Goal: Information Seeking & Learning: Learn about a topic

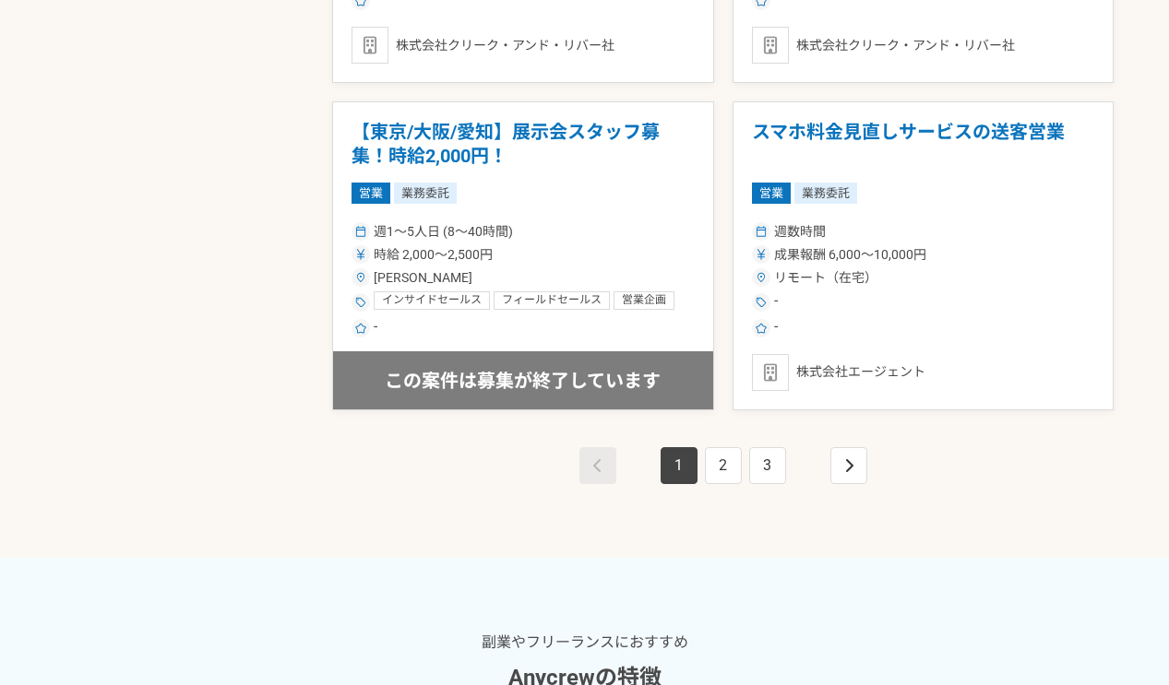
scroll to position [3505, 0]
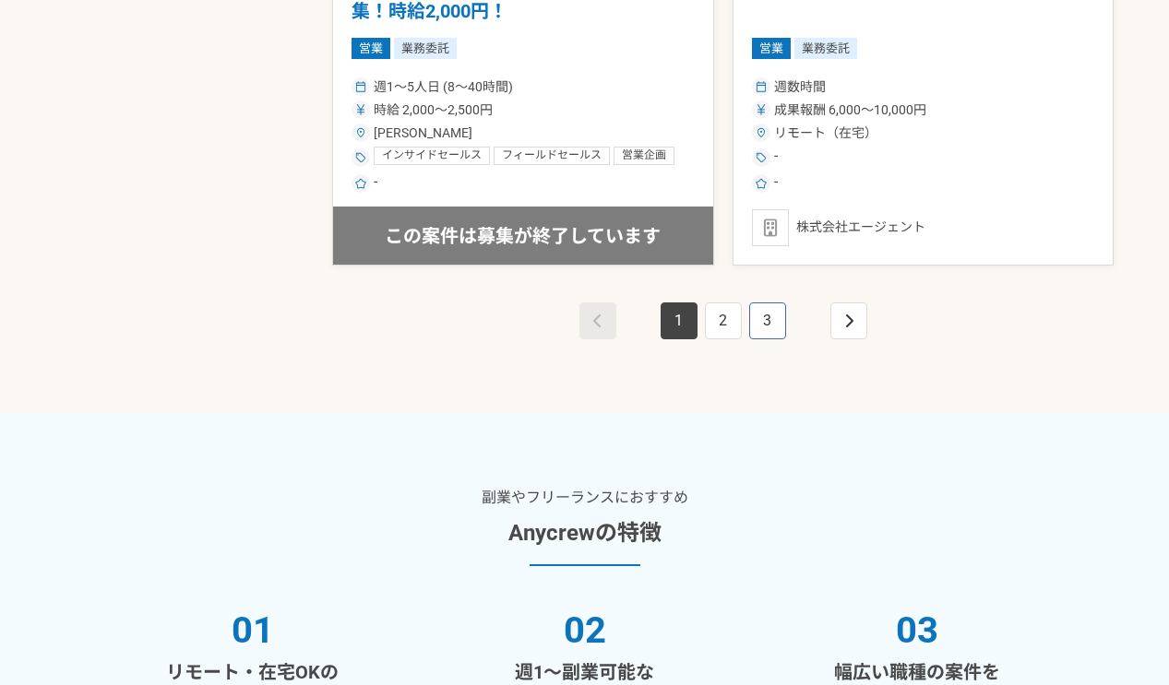
click at [779, 327] on link "3" at bounding box center [767, 321] width 37 height 37
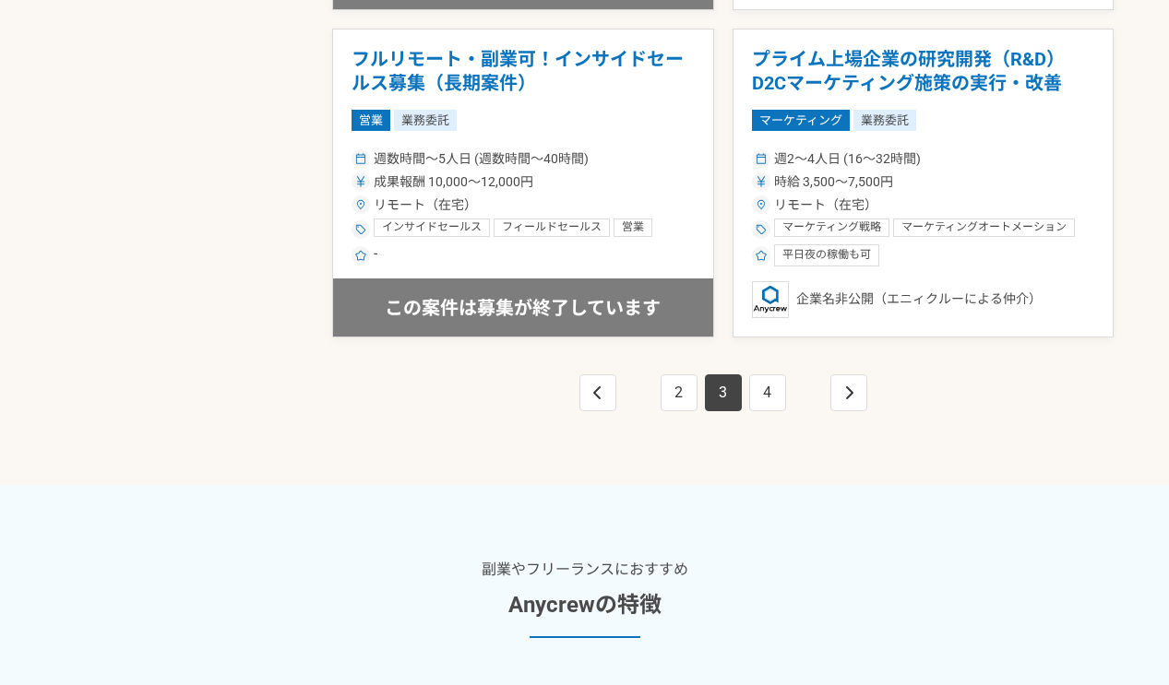
scroll to position [3321, 0]
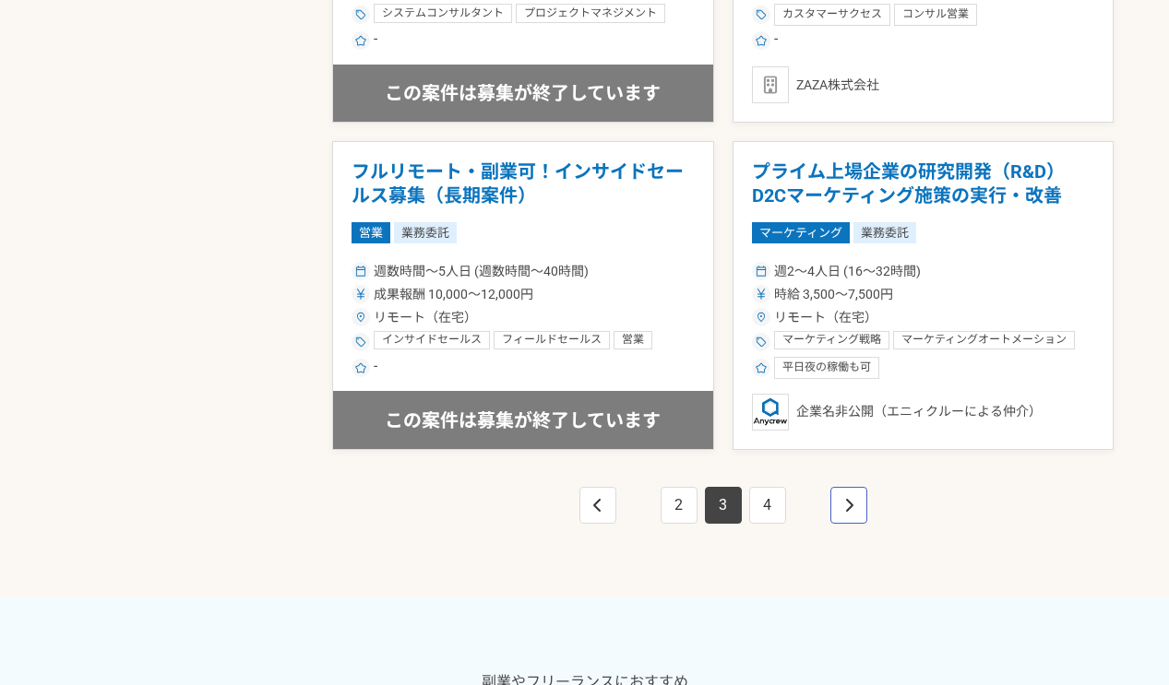
click at [830, 500] on link "pagination" at bounding box center [848, 505] width 37 height 37
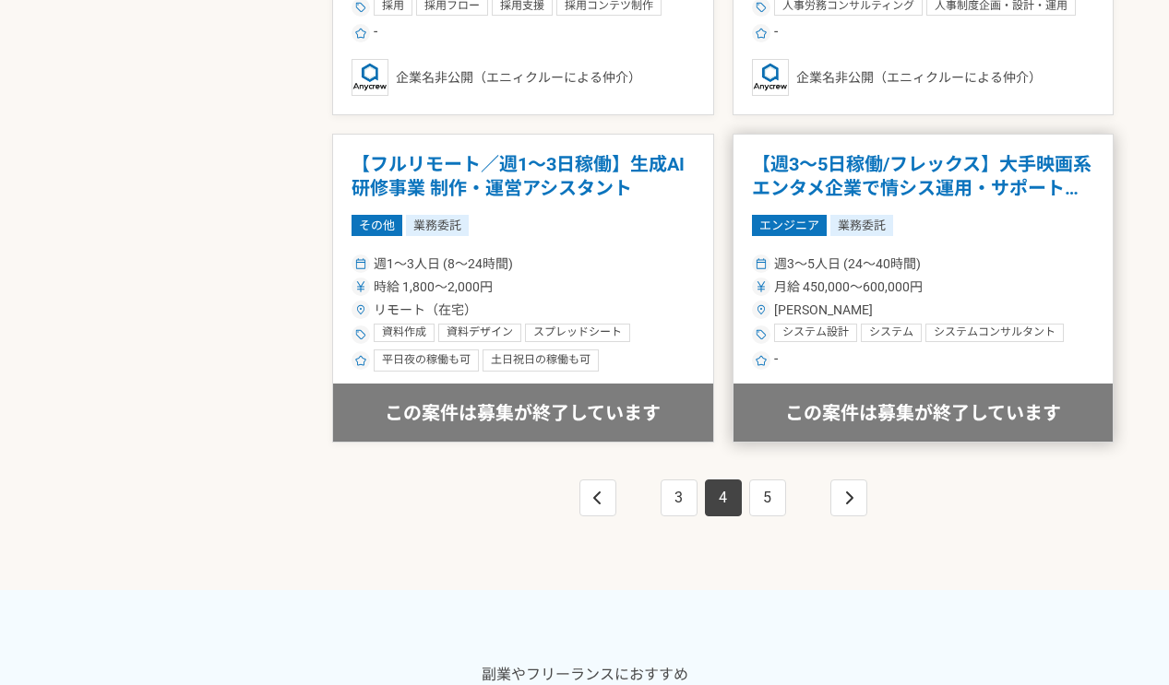
scroll to position [3321, 0]
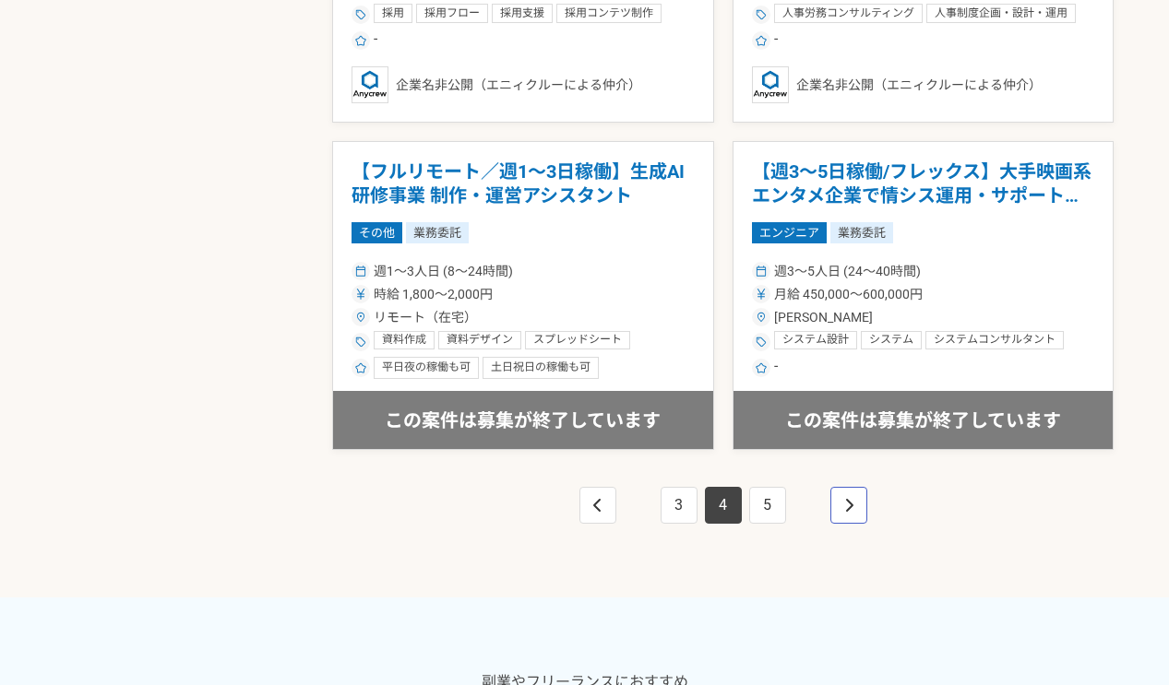
click at [840, 494] on link "pagination" at bounding box center [848, 505] width 37 height 37
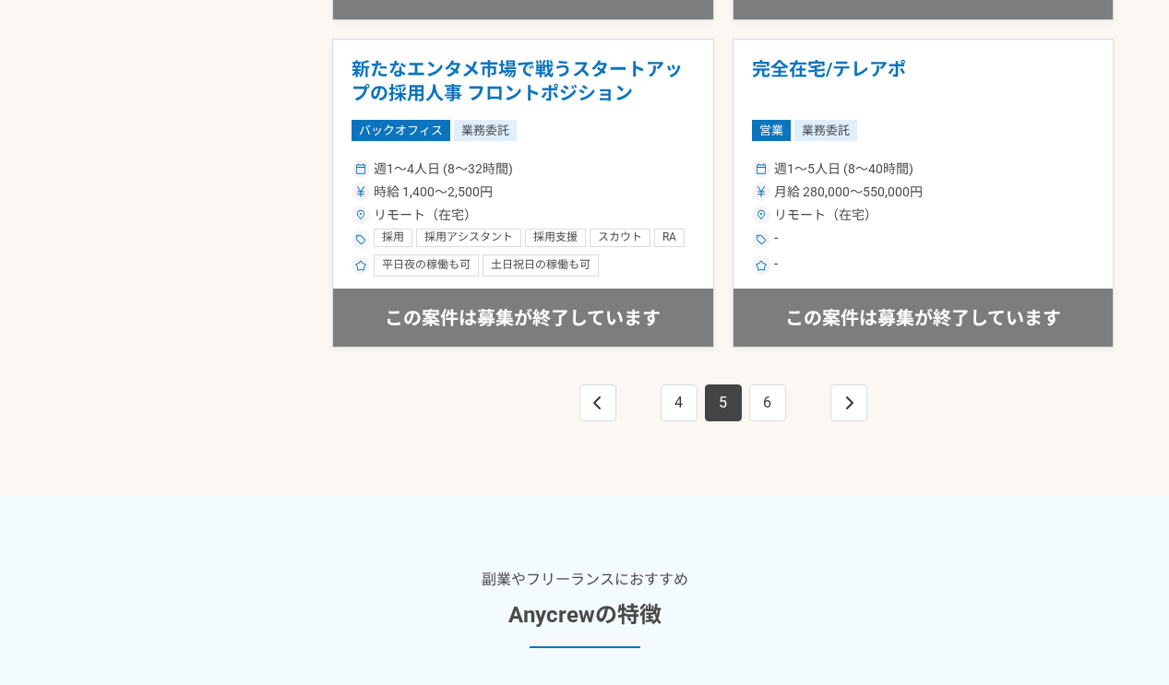
scroll to position [3505, 0]
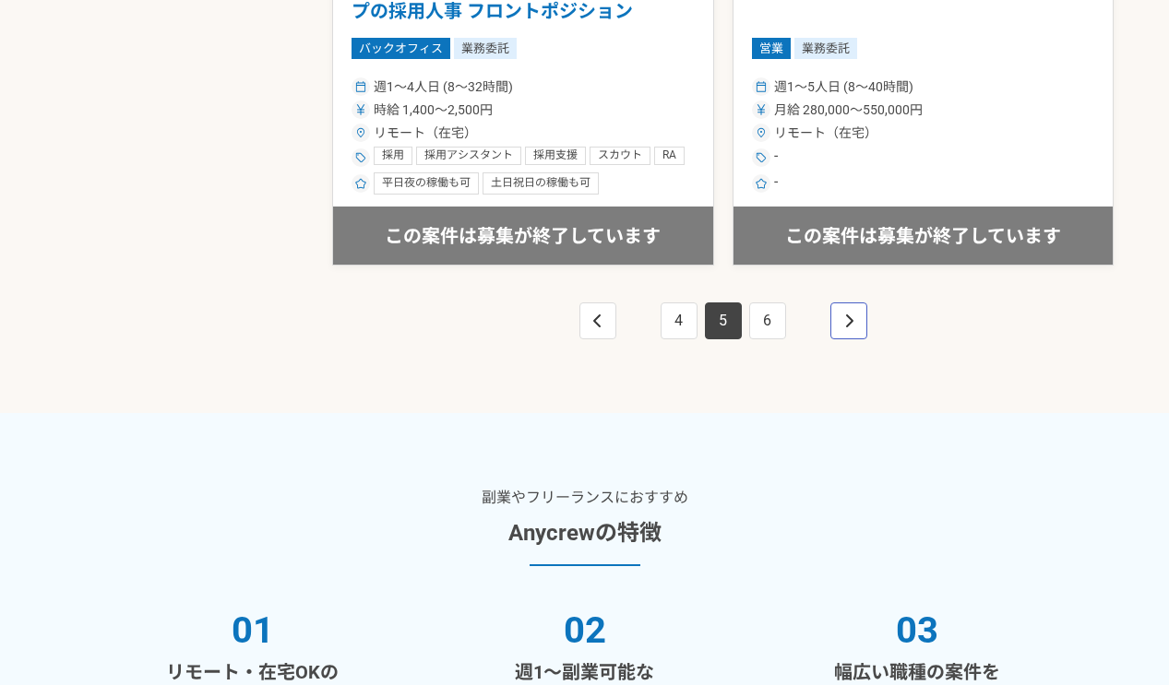
click at [836, 303] on link "pagination" at bounding box center [848, 321] width 37 height 37
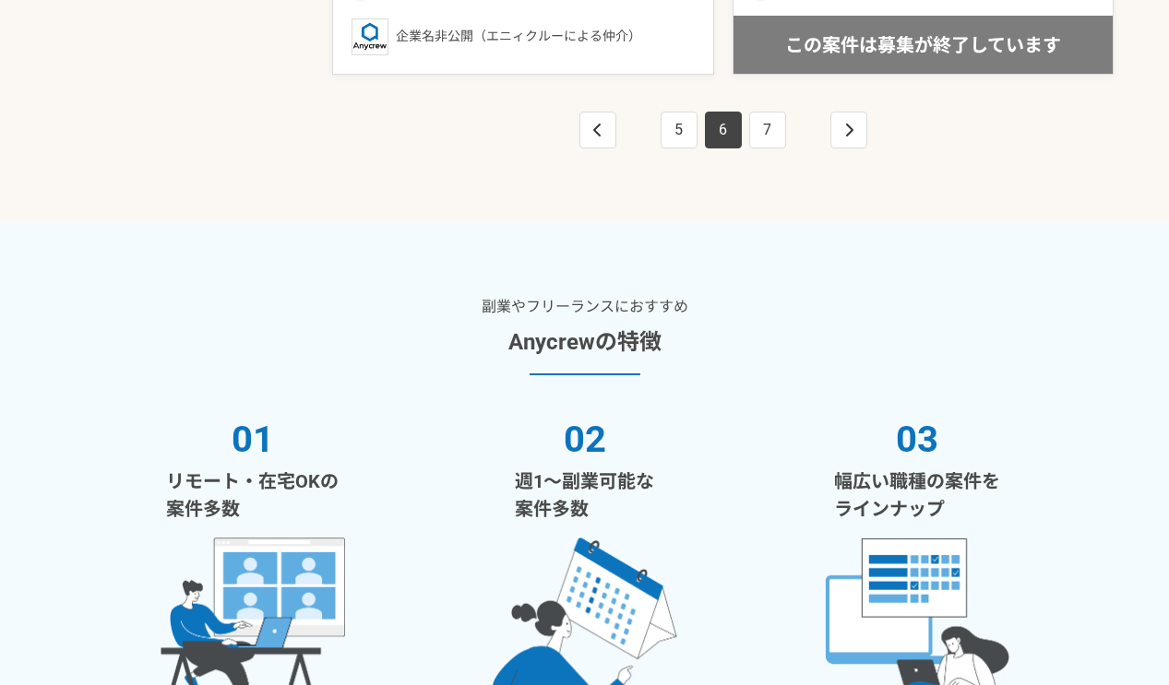
scroll to position [3413, 0]
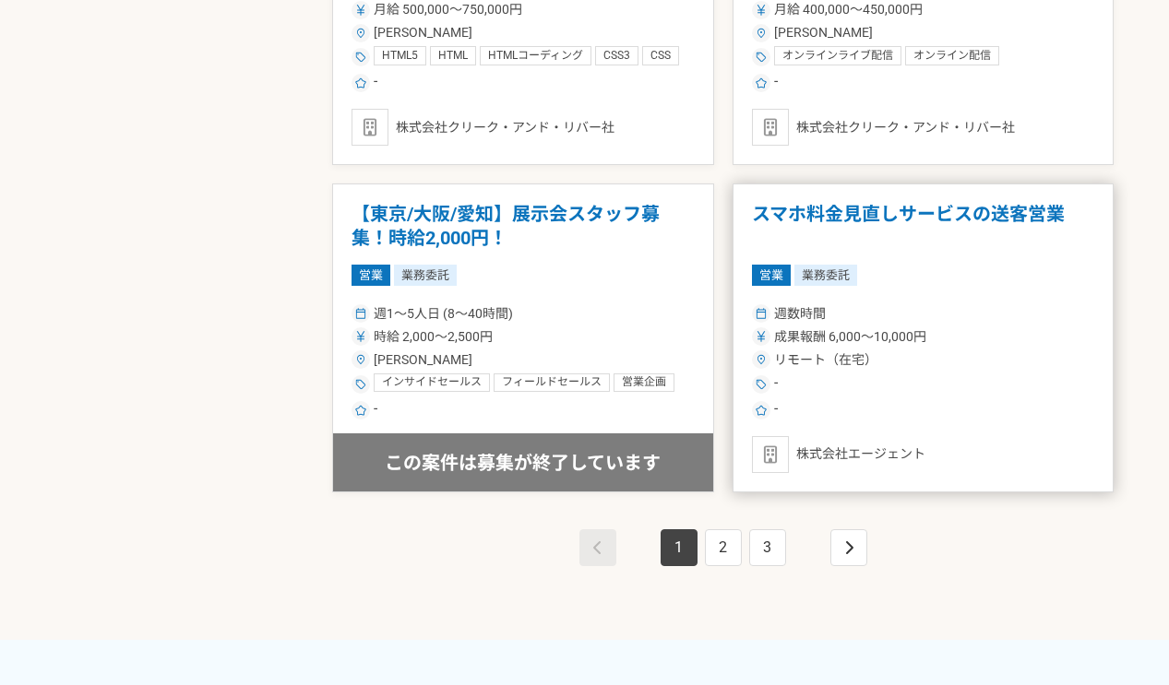
scroll to position [3321, 0]
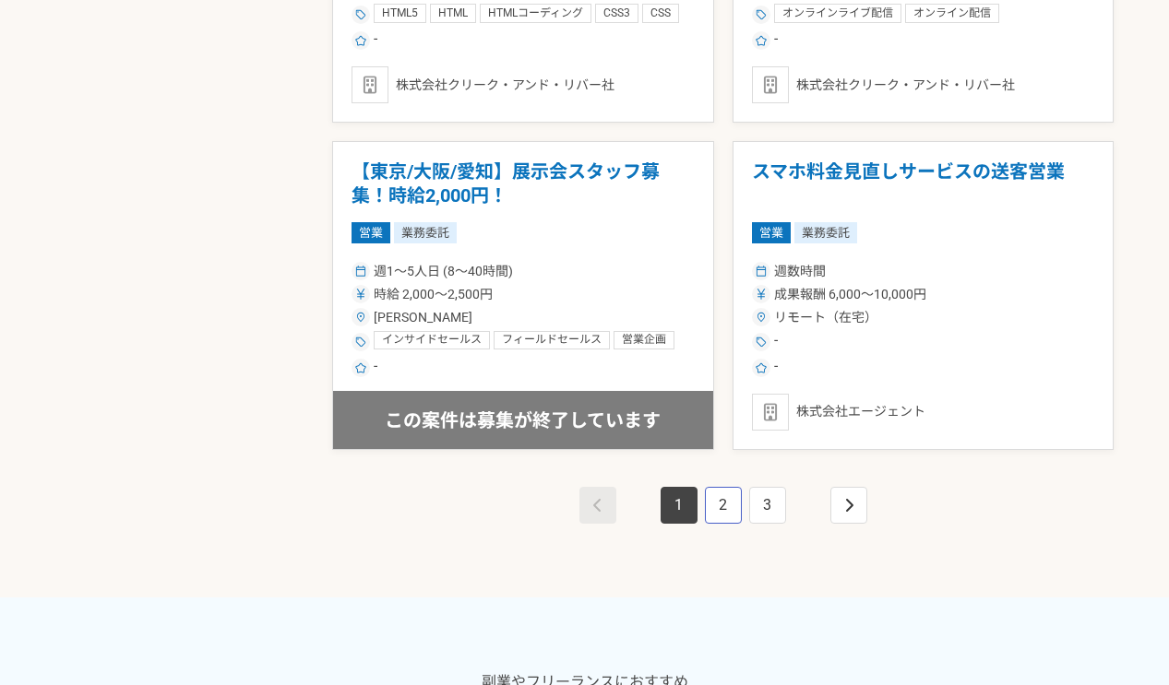
click at [710, 497] on link "2" at bounding box center [723, 505] width 37 height 37
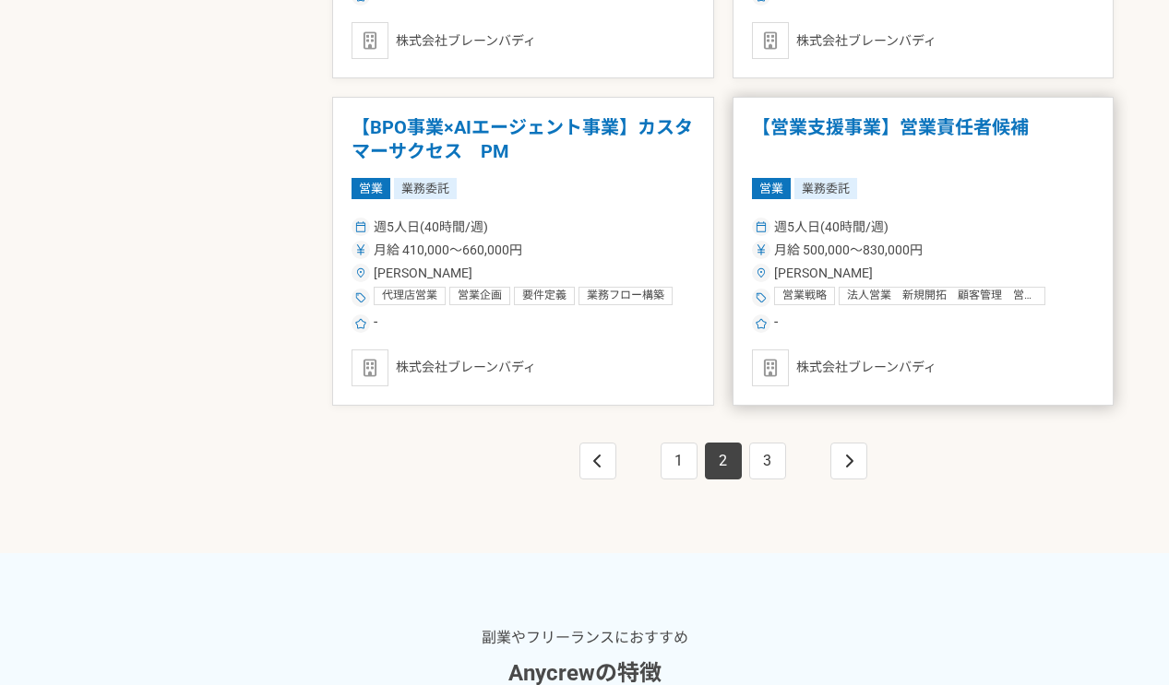
scroll to position [3413, 0]
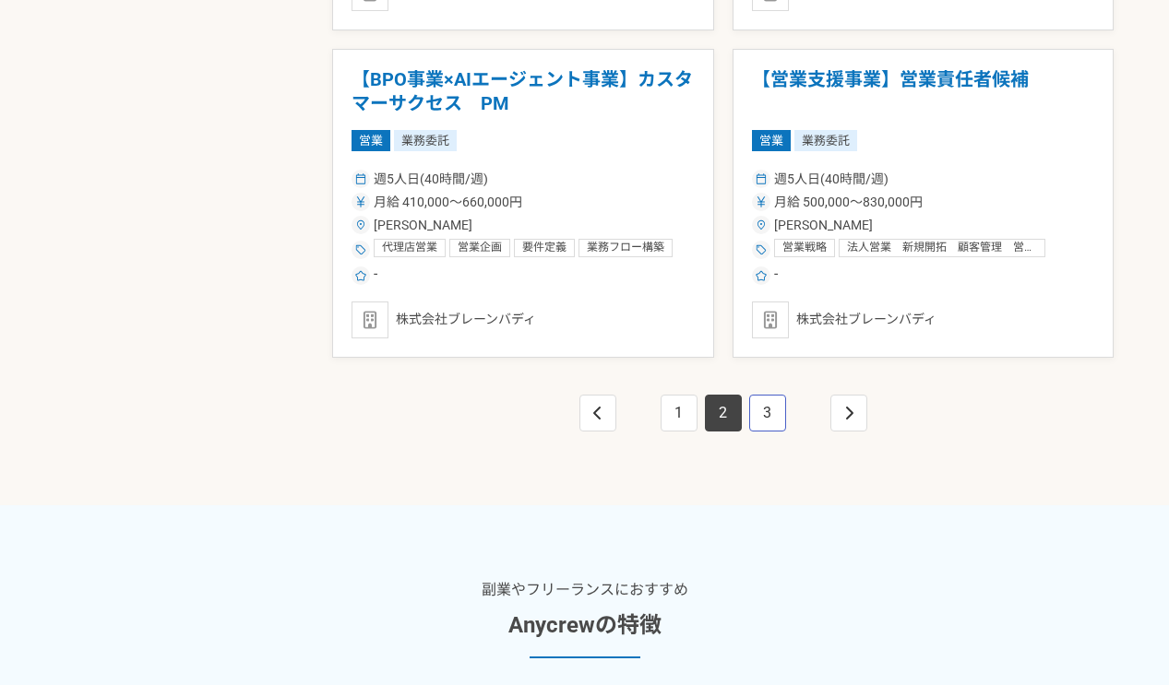
click at [773, 406] on link "3" at bounding box center [767, 413] width 37 height 37
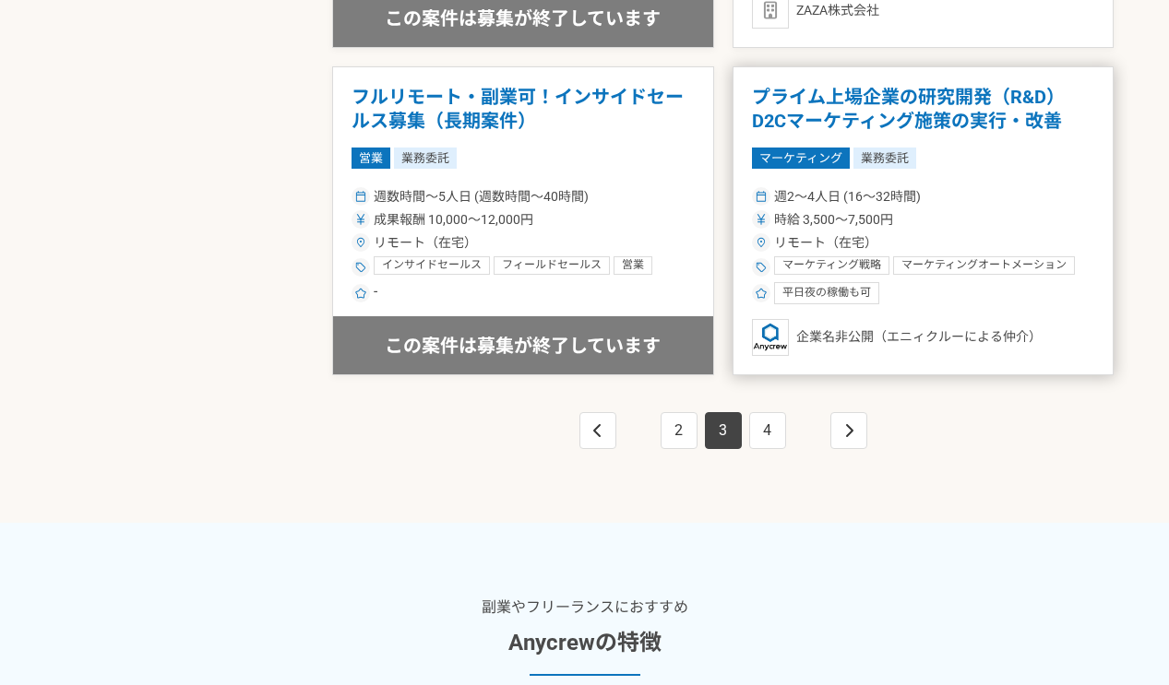
scroll to position [3413, 0]
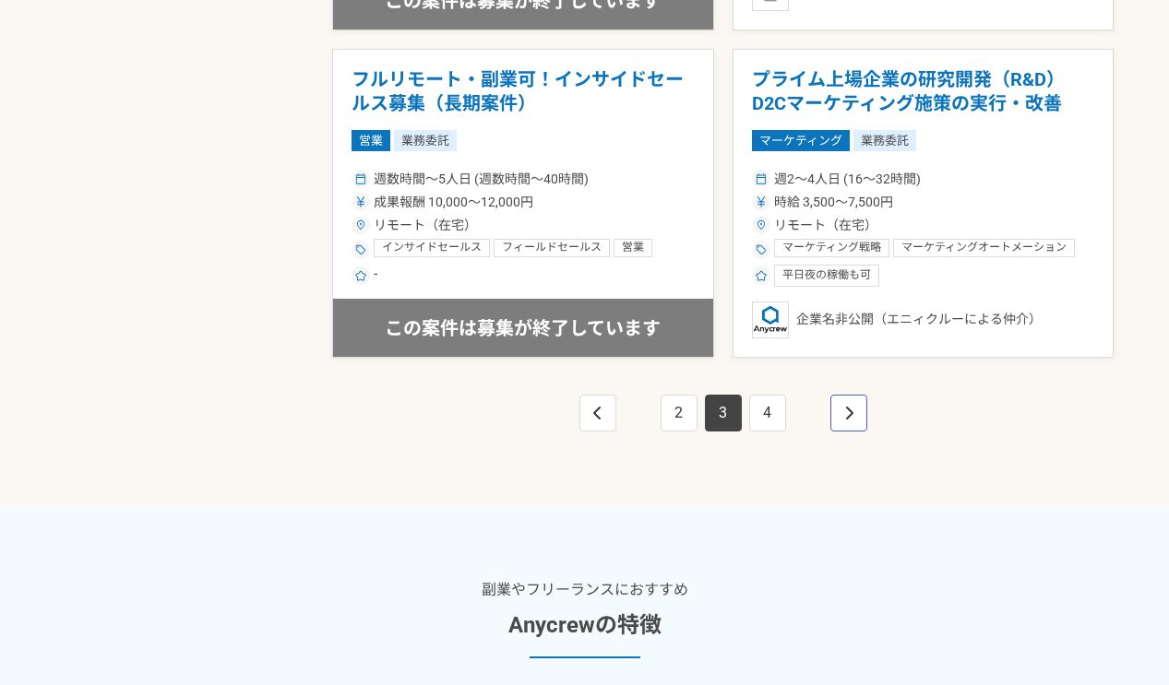
click at [842, 403] on link "pagination" at bounding box center [848, 413] width 37 height 37
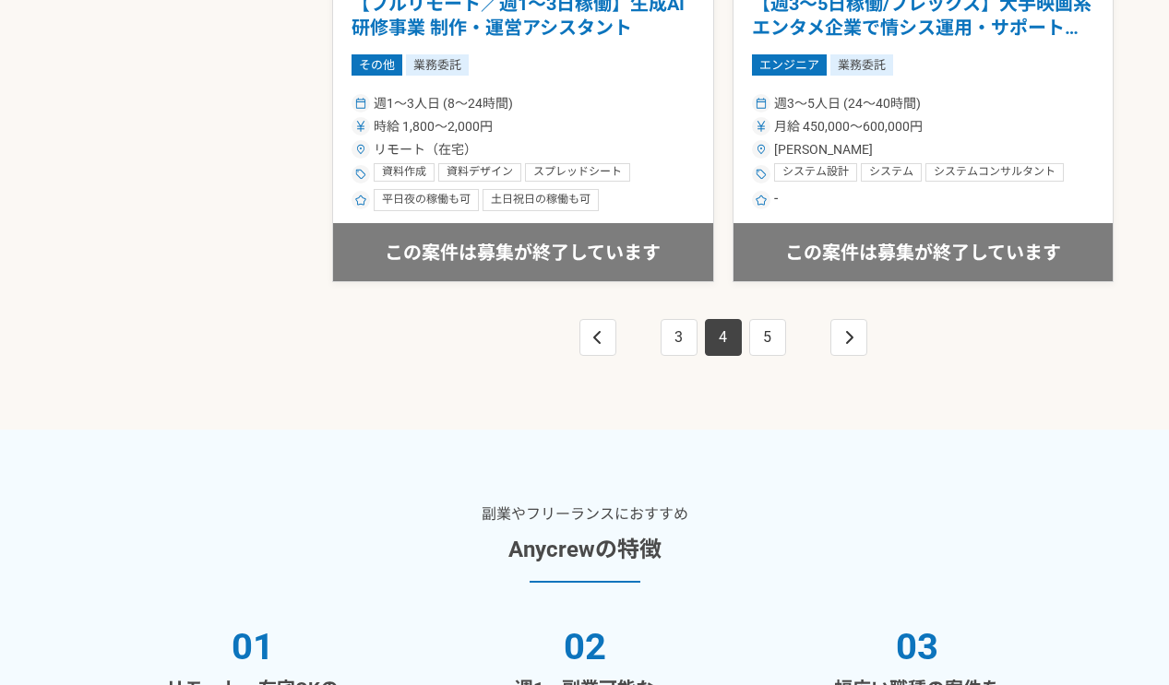
scroll to position [3505, 0]
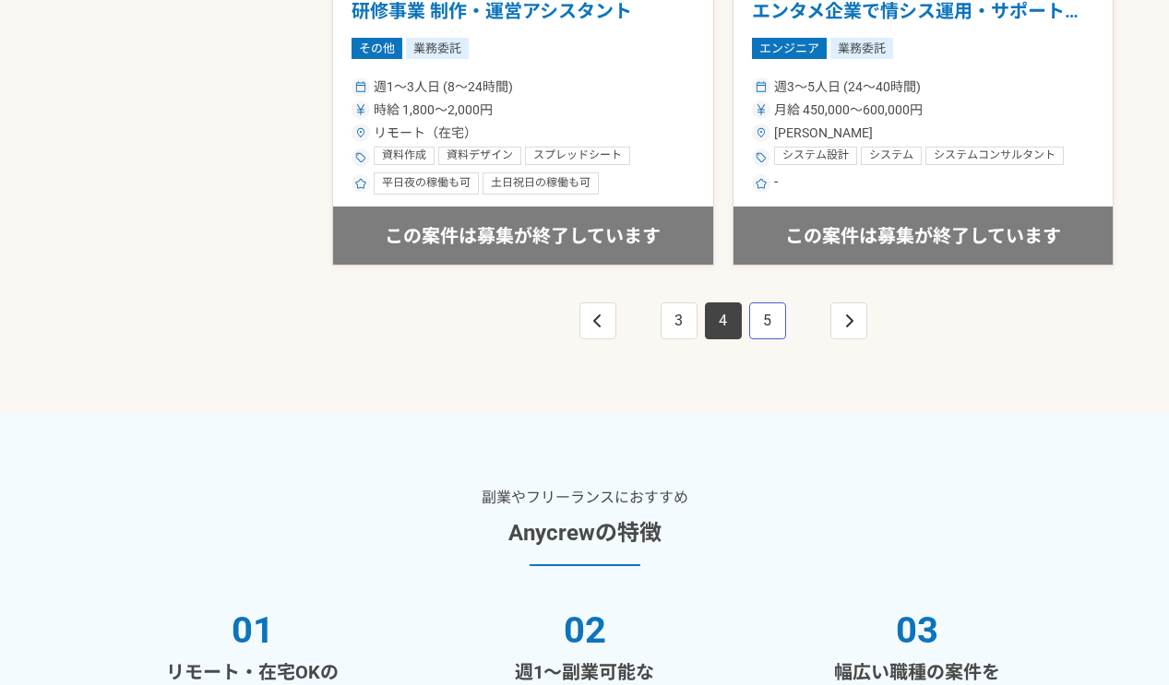
click at [763, 315] on link "5" at bounding box center [767, 321] width 37 height 37
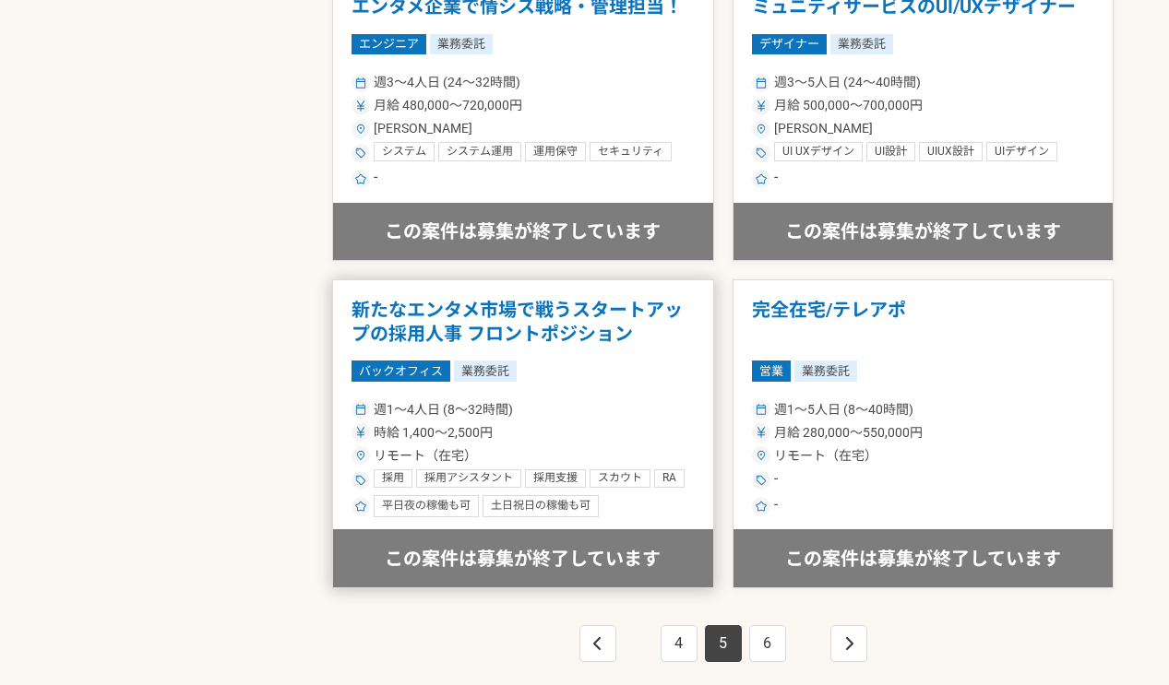
scroll to position [3413, 0]
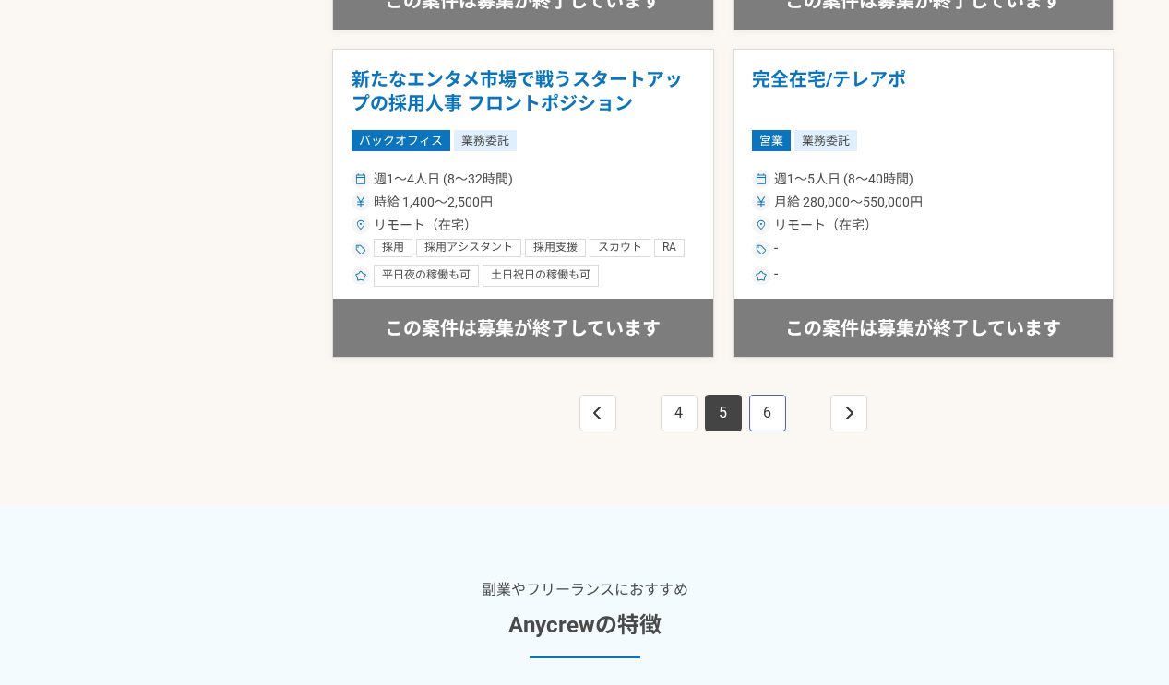
click at [783, 414] on link "6" at bounding box center [767, 413] width 37 height 37
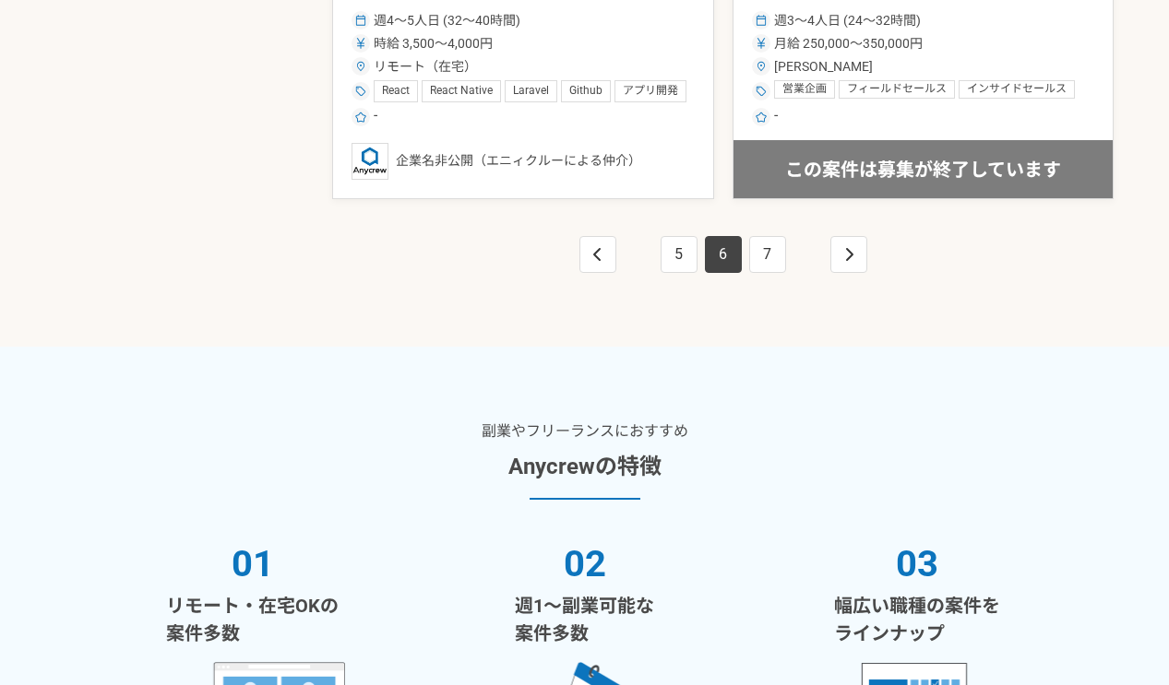
scroll to position [3598, 0]
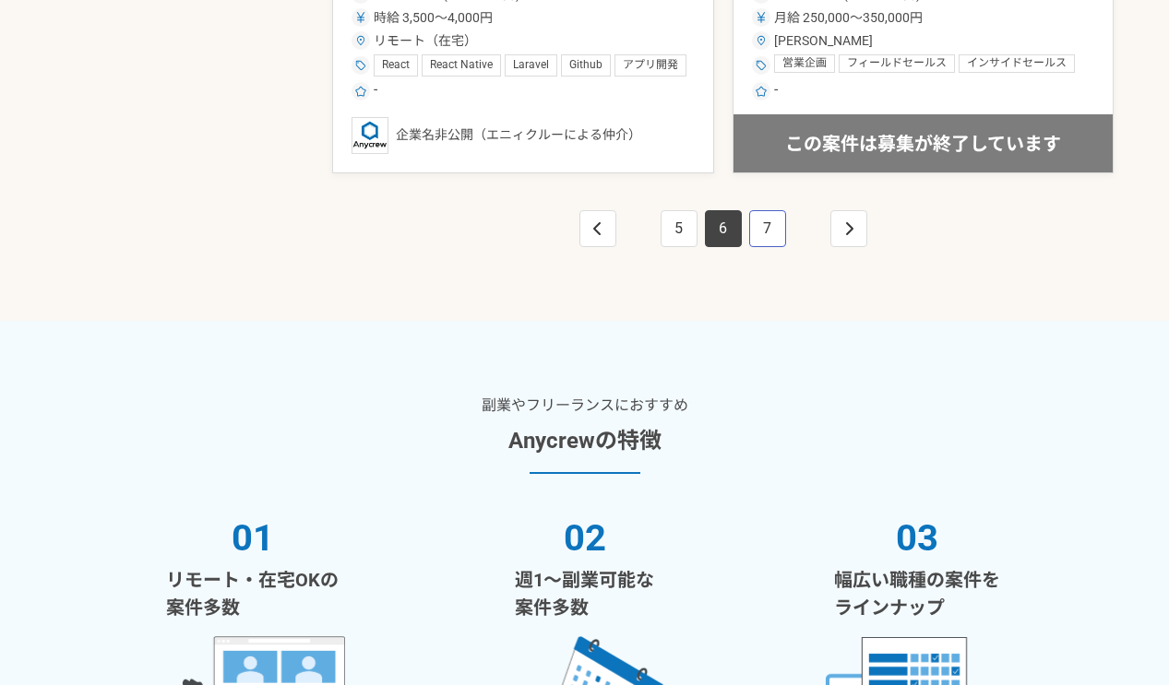
click at [777, 236] on link "7" at bounding box center [767, 228] width 37 height 37
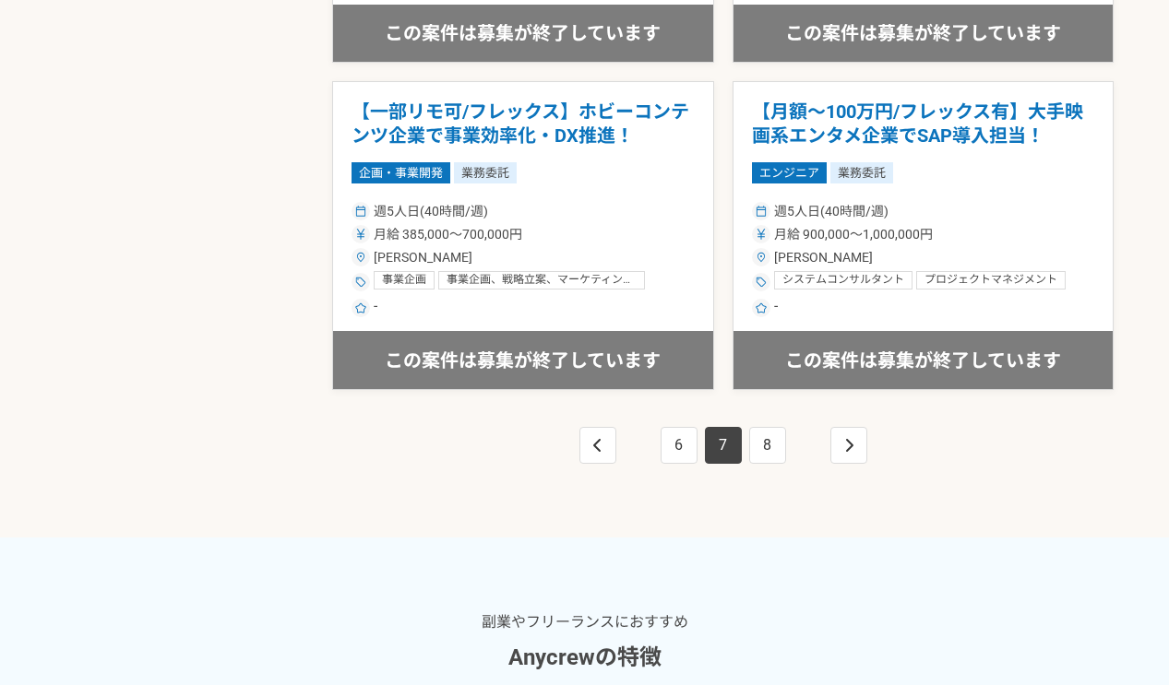
scroll to position [3413, 0]
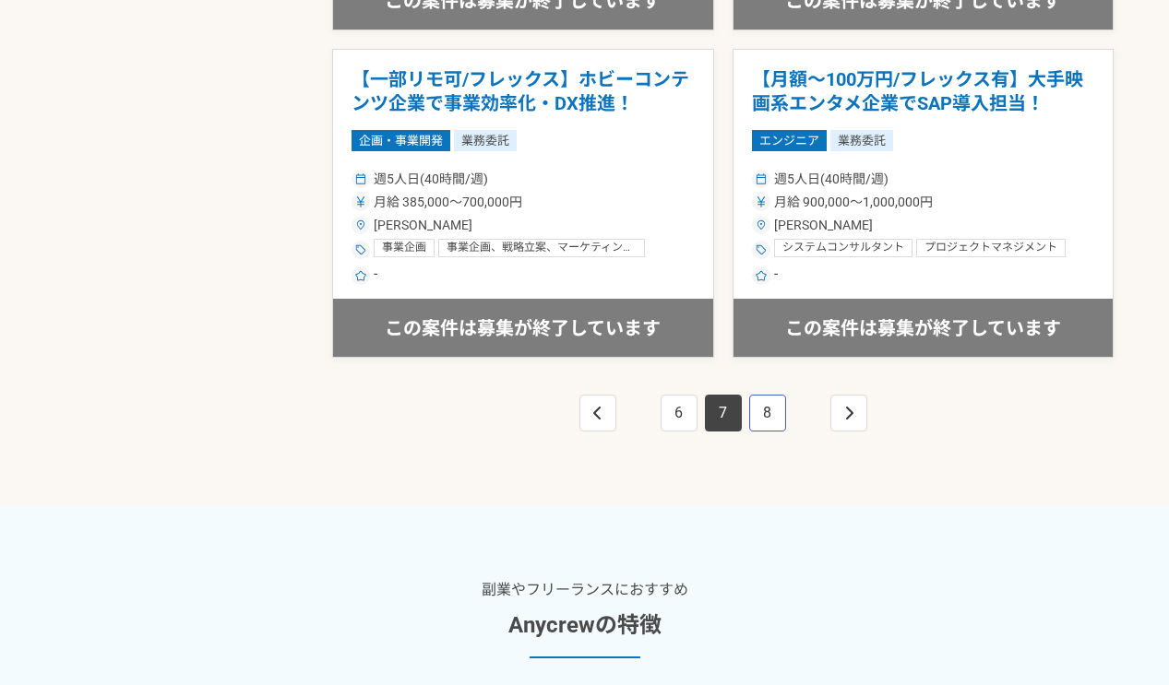
click at [775, 400] on link "8" at bounding box center [767, 413] width 37 height 37
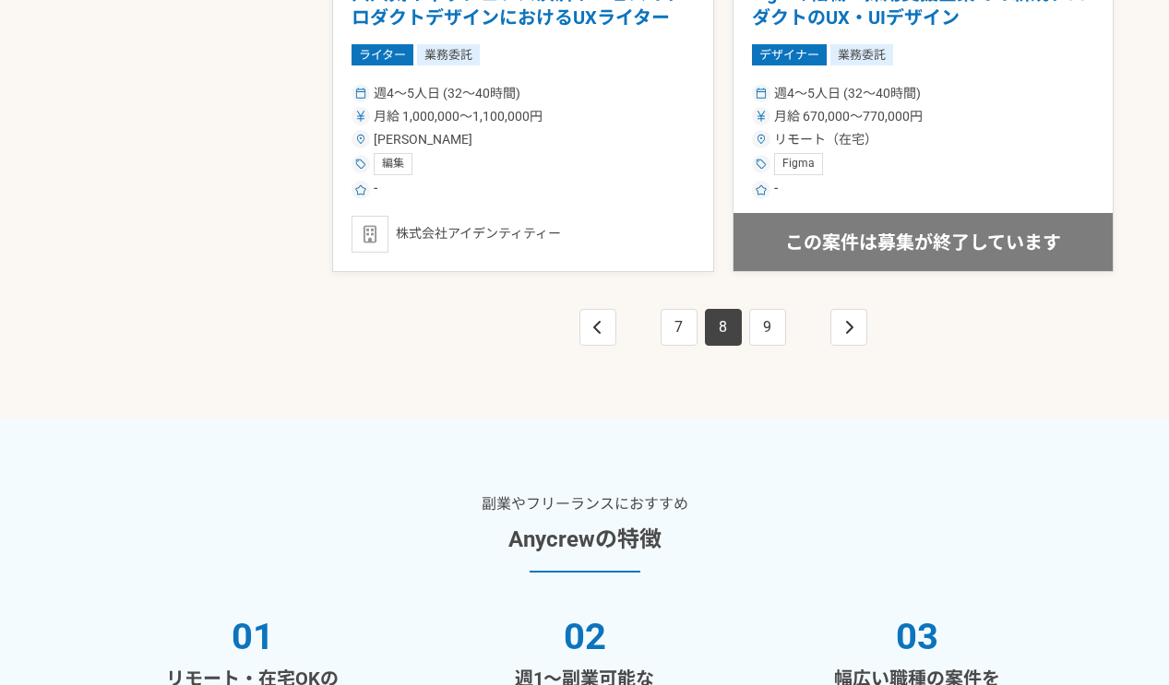
scroll to position [3505, 0]
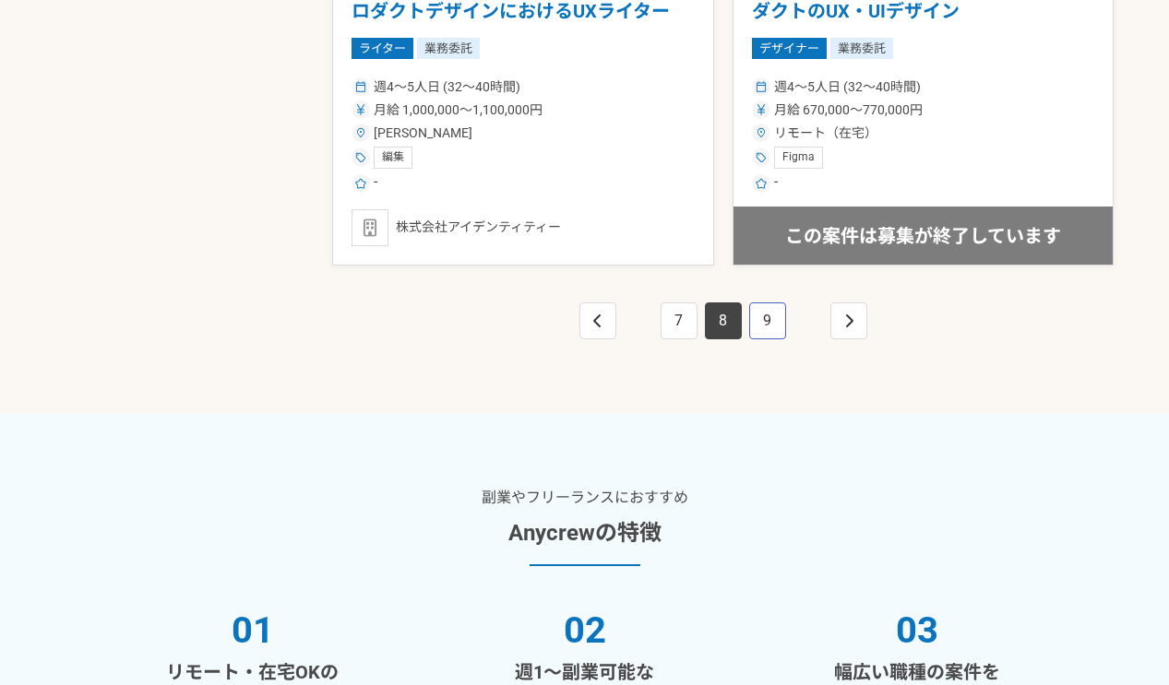
click at [761, 322] on link "9" at bounding box center [767, 321] width 37 height 37
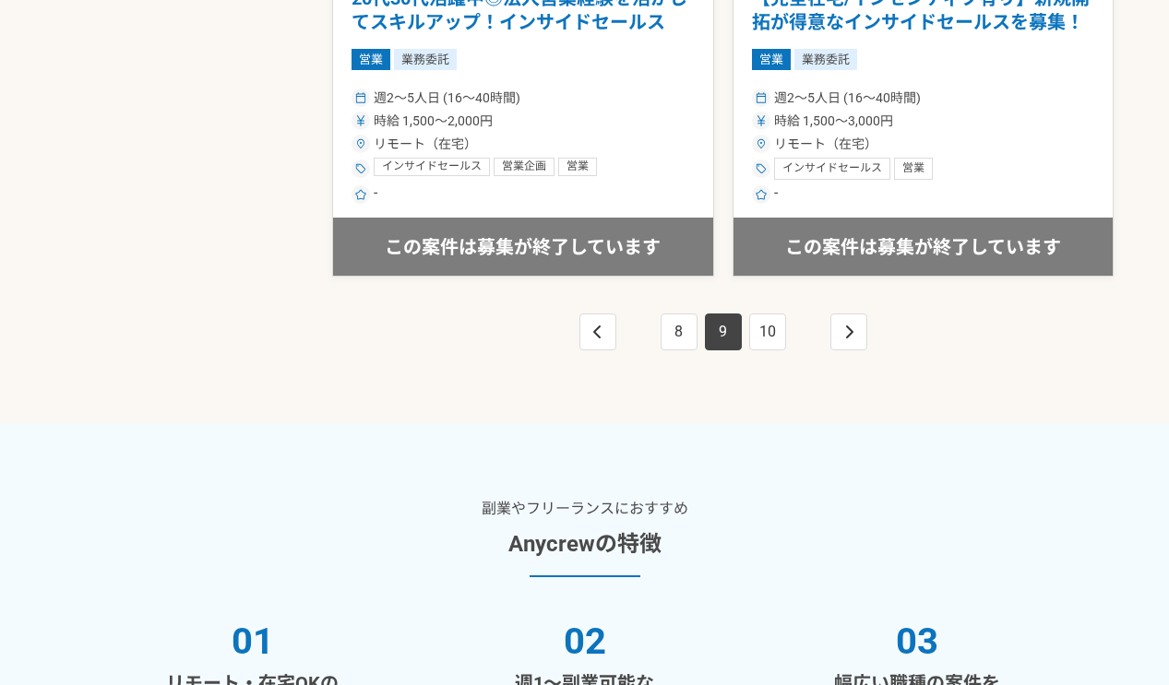
scroll to position [3690, 0]
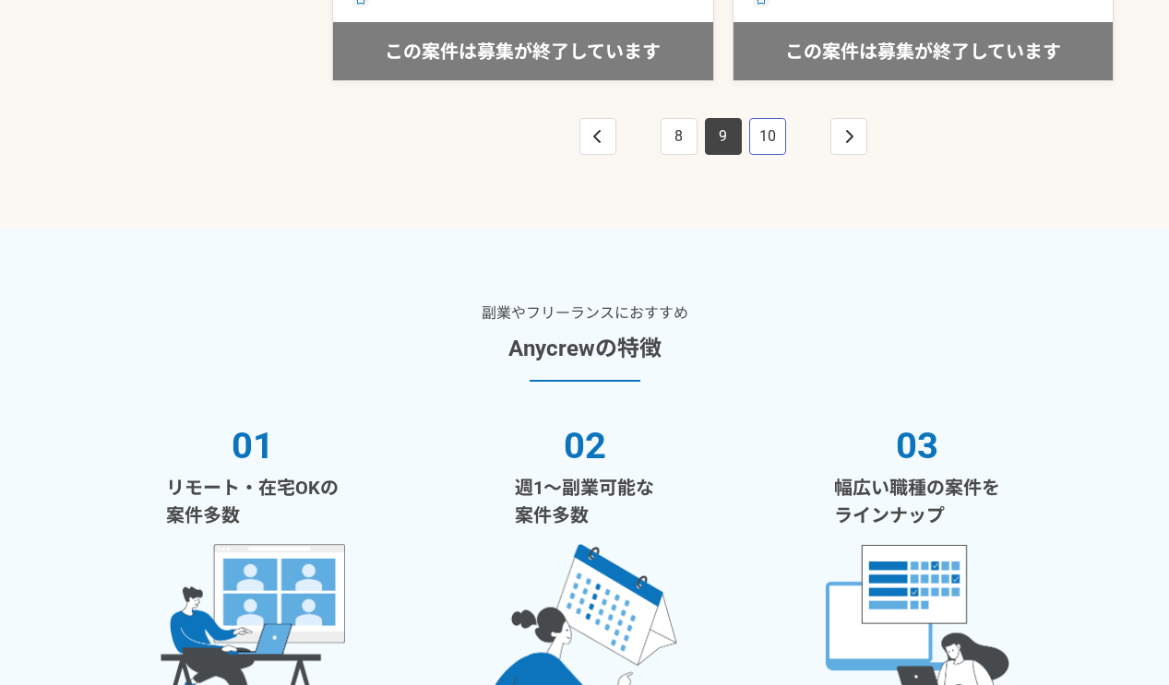
click at [752, 129] on link "10" at bounding box center [767, 136] width 37 height 37
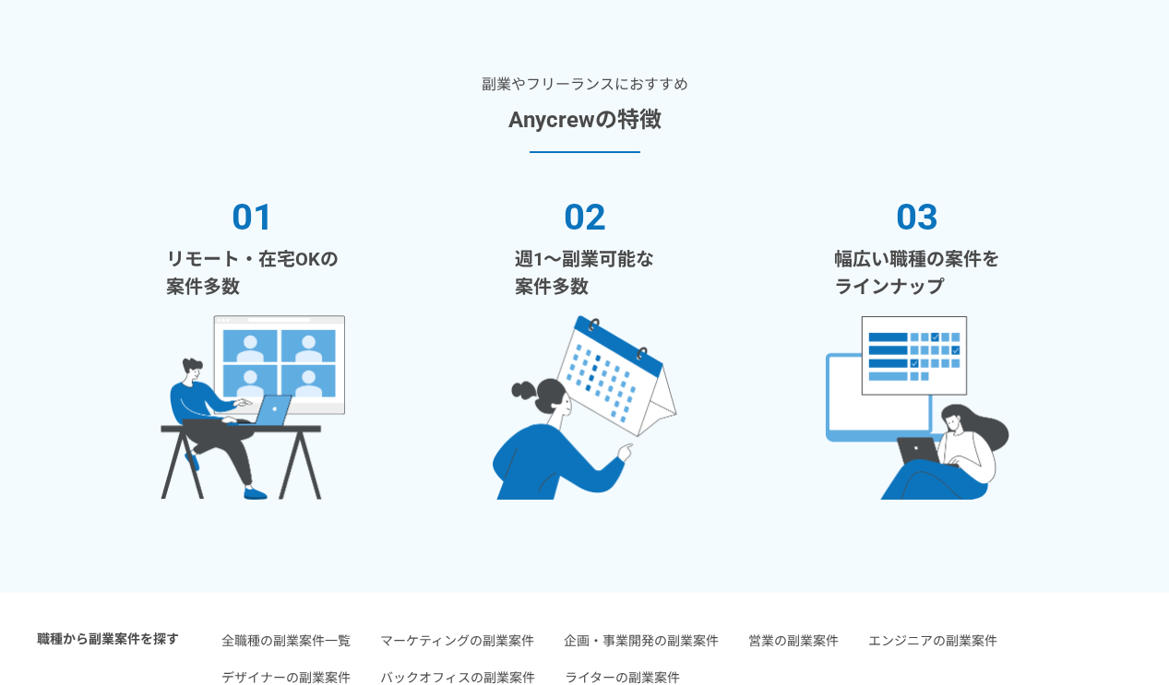
scroll to position [3690, 0]
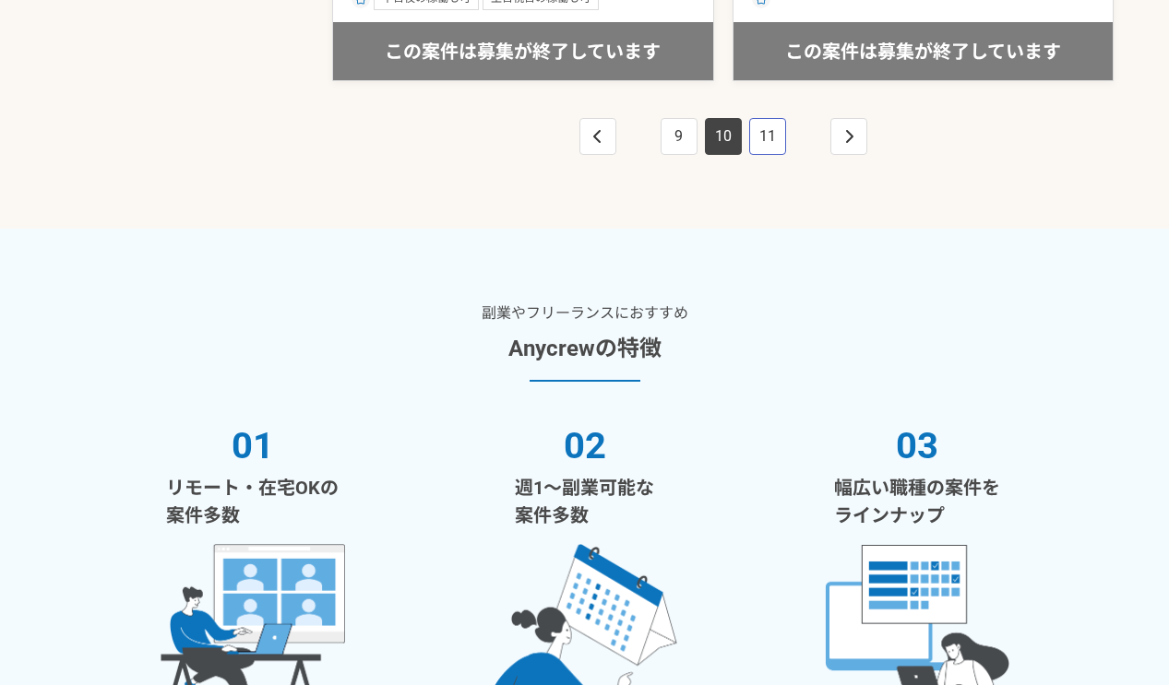
click at [759, 128] on link "11" at bounding box center [767, 136] width 37 height 37
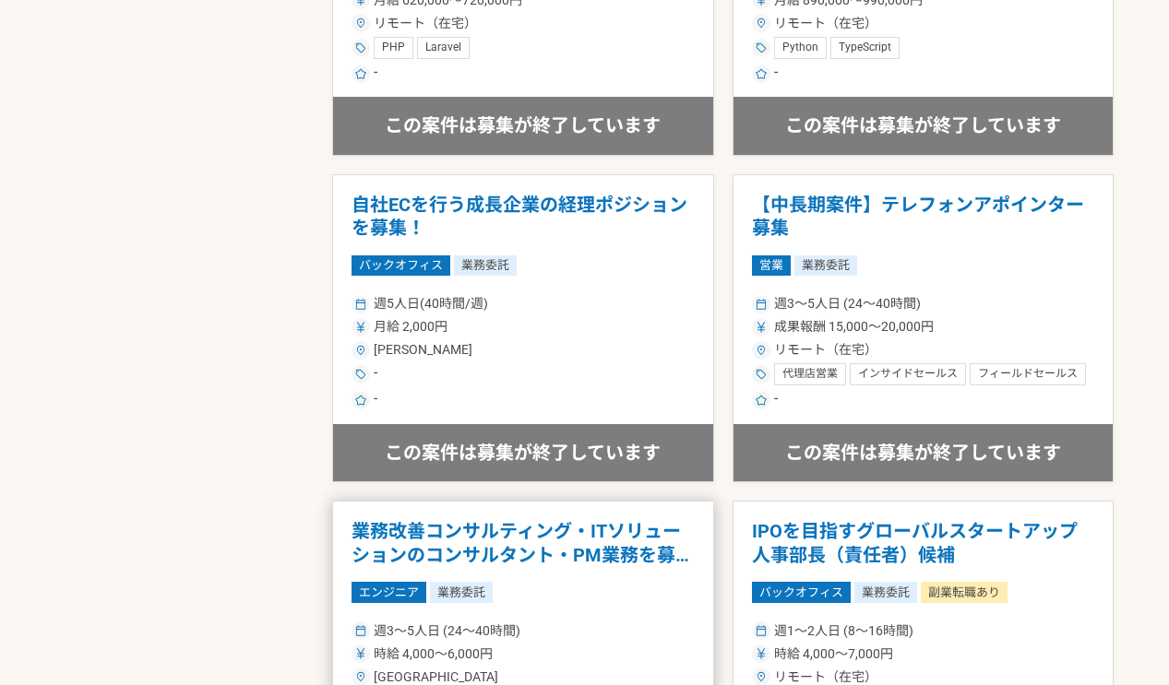
scroll to position [3229, 0]
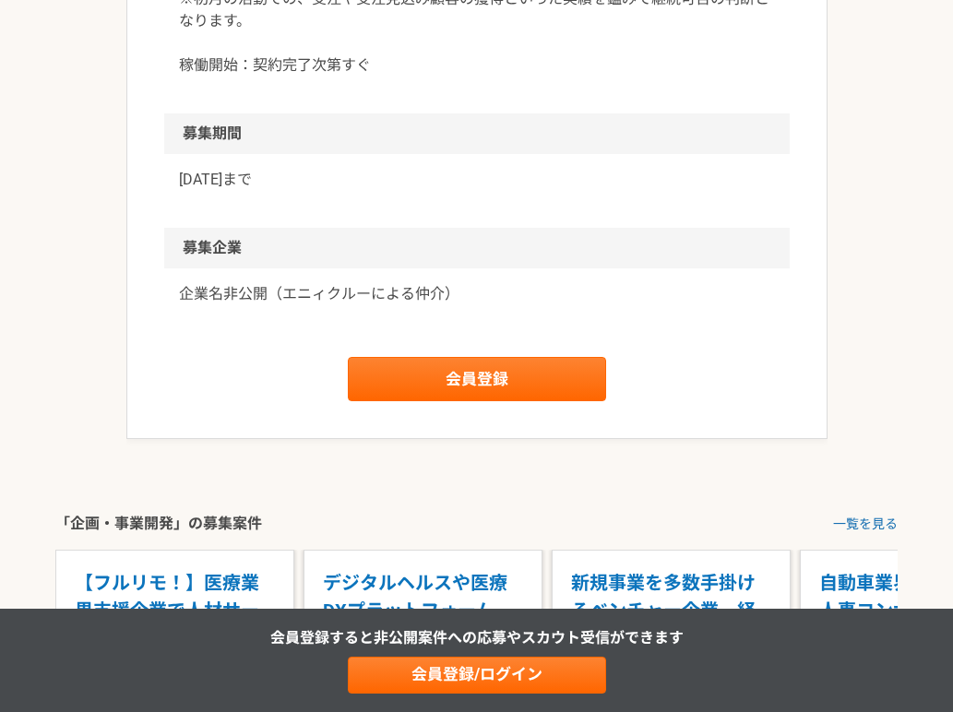
scroll to position [2306, 0]
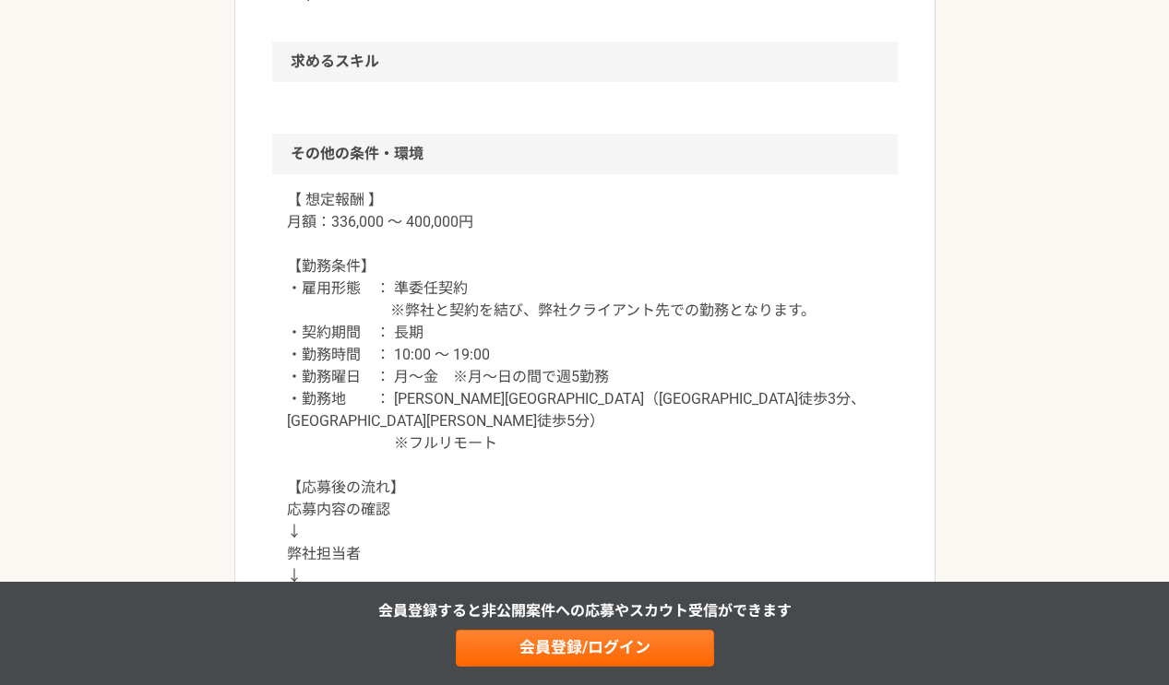
scroll to position [1753, 0]
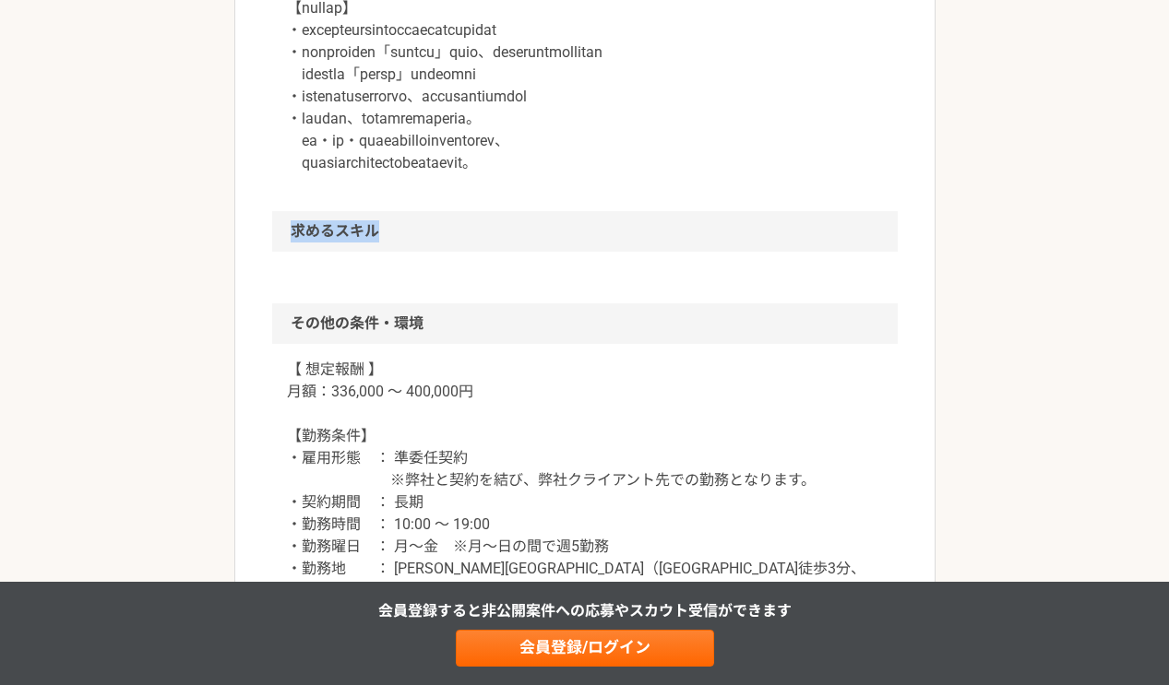
drag, startPoint x: 285, startPoint y: 232, endPoint x: 375, endPoint y: 232, distance: 90.4
click at [375, 232] on h2 "求めるスキル" at bounding box center [584, 231] width 625 height 41
copy h2 "求めるスキル"
